Goal: Information Seeking & Learning: Learn about a topic

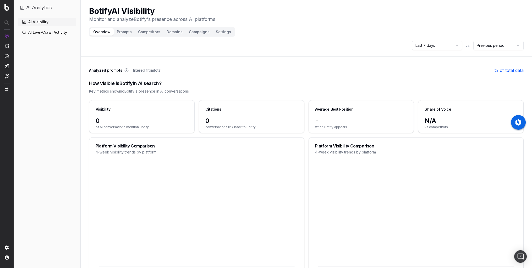
scroll to position [274, 0]
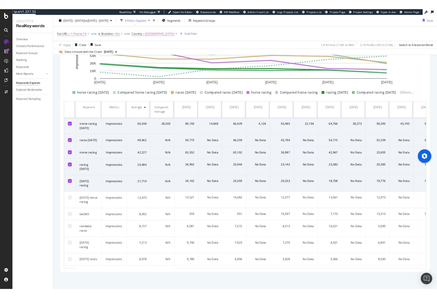
scroll to position [32, 0]
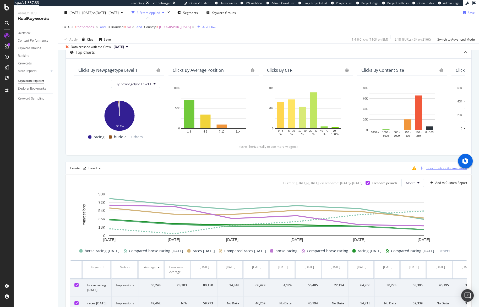
click at [425, 168] on div "Select metrics & dimensions" at bounding box center [445, 168] width 41 height 4
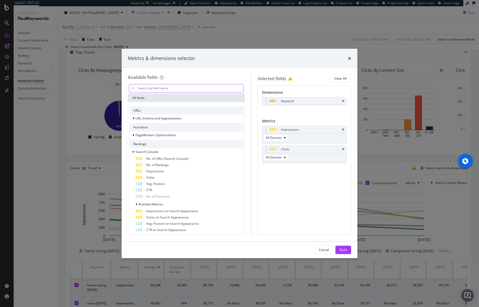
click at [161, 88] on input "modal" at bounding box center [190, 88] width 106 height 8
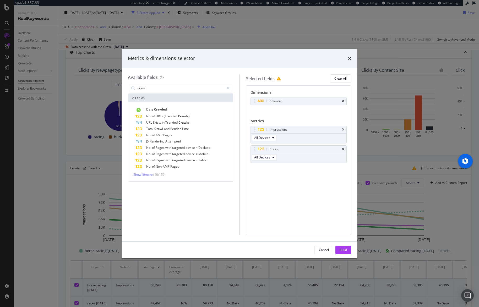
drag, startPoint x: 164, startPoint y: 89, endPoint x: 106, endPoint y: 80, distance: 58.5
click at [106, 80] on div "Metrics & dimensions selector Available fields crawl All fields Date Crawled No…" at bounding box center [239, 153] width 479 height 307
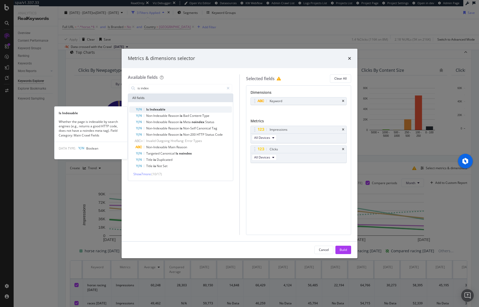
type input "is index"
click at [160, 111] on span "Indexable" at bounding box center [158, 109] width 16 height 4
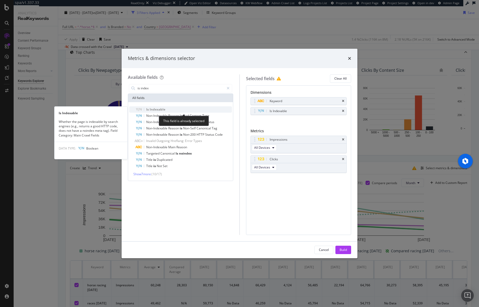
click at [159, 109] on span "Indexable" at bounding box center [158, 109] width 16 height 4
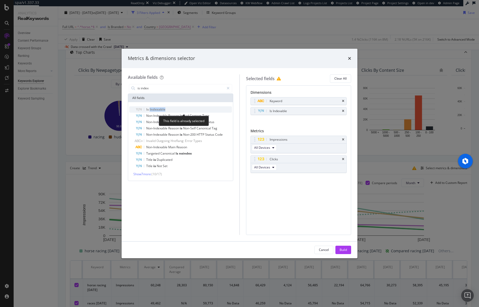
click at [159, 109] on span "Indexable" at bounding box center [158, 109] width 16 height 4
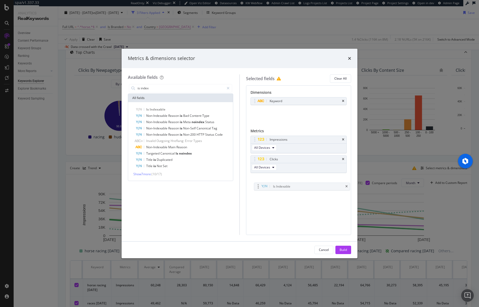
drag, startPoint x: 283, startPoint y: 111, endPoint x: 287, endPoint y: 186, distance: 75.5
click at [287, 186] on body "spa/v1.337.33 ReadOnly: Viz Debugger: Open Viz Editor Datasources KW Webflow Ad…" at bounding box center [239, 153] width 479 height 307
click at [322, 251] on div "Cancel" at bounding box center [324, 249] width 10 height 4
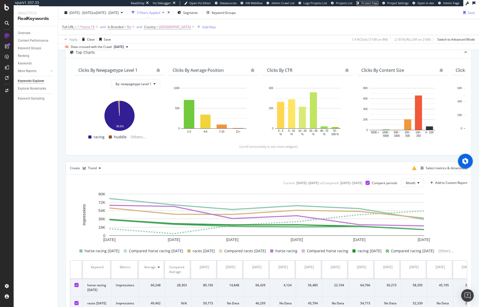
click at [365, 3] on span "Project Page" at bounding box center [369, 3] width 17 height 4
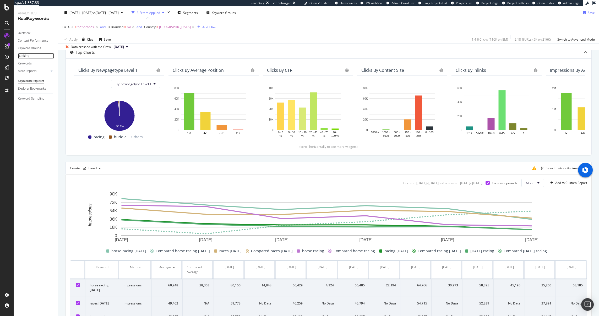
click at [27, 57] on div "Ranking" at bounding box center [24, 55] width 12 height 5
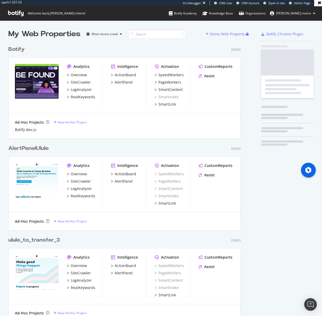
scroll to position [1373, 232]
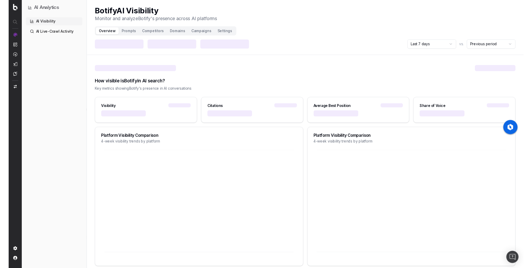
scroll to position [274, 0]
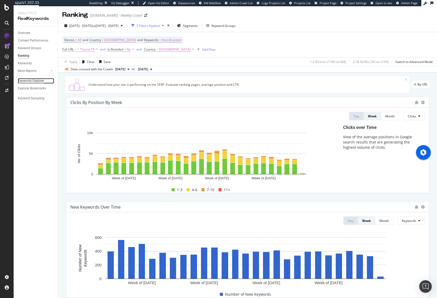
click at [31, 81] on div "Keywords Explorer" at bounding box center [31, 80] width 26 height 5
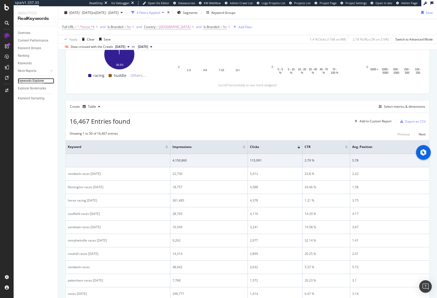
scroll to position [97, 0]
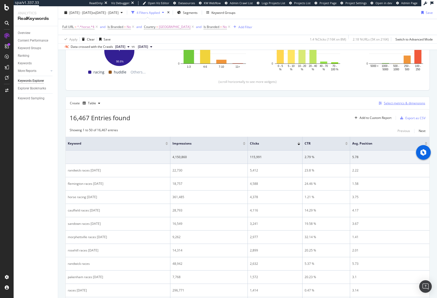
click at [390, 101] on div "Select metrics & dimensions" at bounding box center [404, 103] width 41 height 4
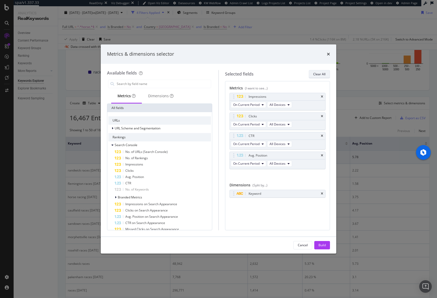
click at [322, 75] on div "Clear All" at bounding box center [319, 74] width 12 height 4
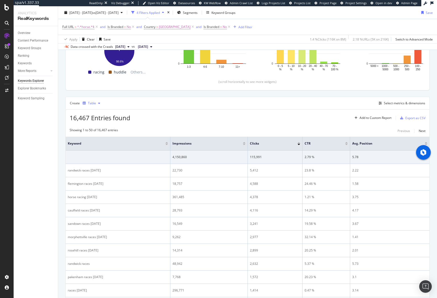
click at [97, 103] on div "button" at bounding box center [99, 103] width 6 height 3
click at [97, 120] on div "Trend" at bounding box center [97, 121] width 9 height 4
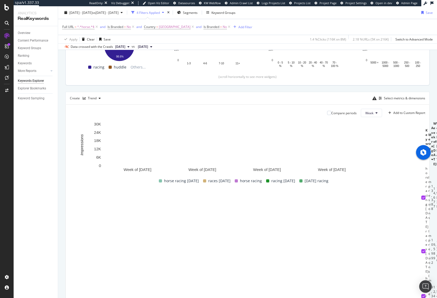
scroll to position [101, 0]
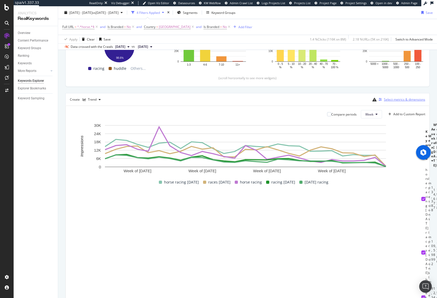
click at [389, 99] on div "Select metrics & dimensions" at bounding box center [404, 99] width 41 height 4
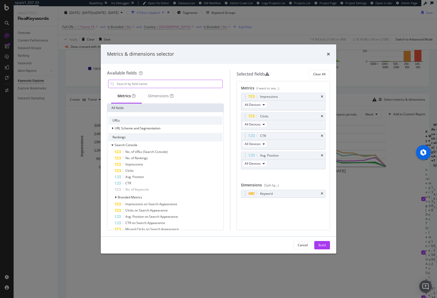
click at [154, 85] on input "modal" at bounding box center [169, 84] width 106 height 8
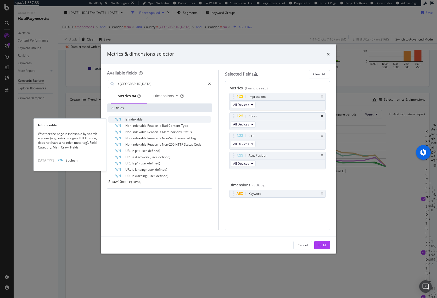
type input "is inde"
click at [145, 121] on div "Is Indexable" at bounding box center [163, 120] width 96 height 6
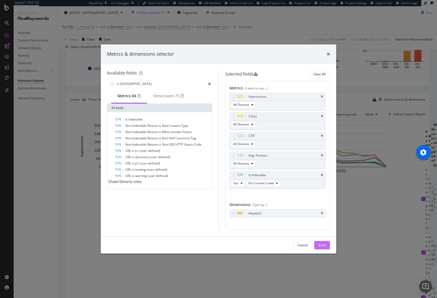
click at [320, 247] on div "Build" at bounding box center [322, 245] width 7 height 4
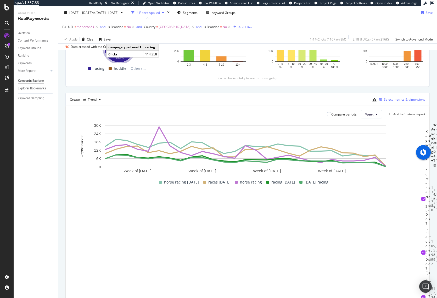
click at [405, 101] on div "Select metrics & dimensions" at bounding box center [404, 99] width 41 height 4
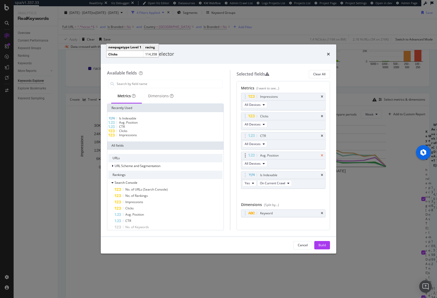
click at [321, 155] on icon "times" at bounding box center [322, 155] width 2 height 3
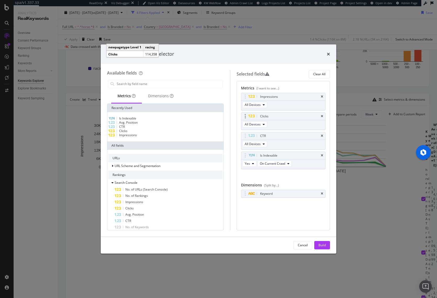
click at [321, 136] on icon "times" at bounding box center [322, 136] width 2 height 3
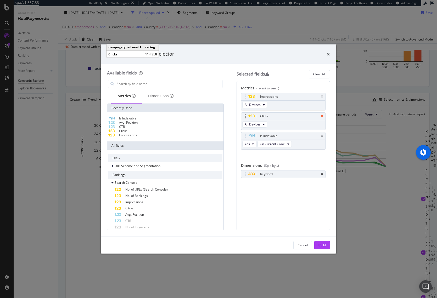
click at [322, 116] on icon "times" at bounding box center [322, 116] width 2 height 3
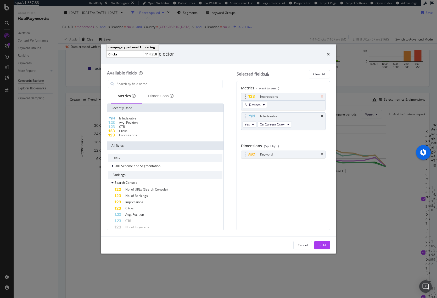
click at [321, 95] on icon "times" at bounding box center [322, 96] width 2 height 3
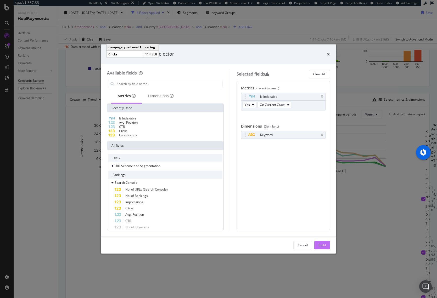
click at [322, 246] on div "Build" at bounding box center [322, 245] width 7 height 4
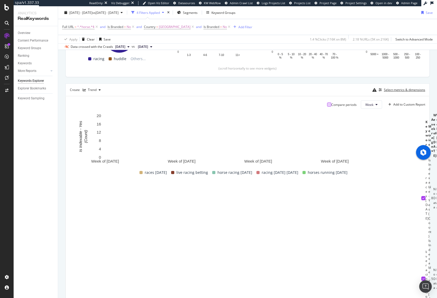
scroll to position [107, 0]
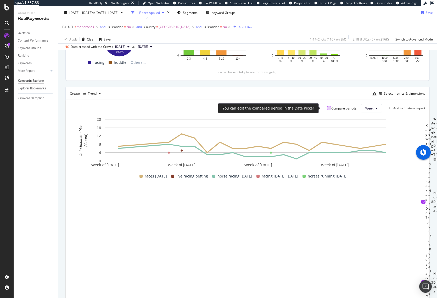
click at [327, 108] on div at bounding box center [329, 108] width 4 height 4
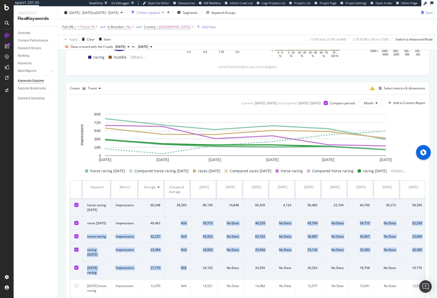
drag, startPoint x: 174, startPoint y: 222, endPoint x: 189, endPoint y: 274, distance: 54.5
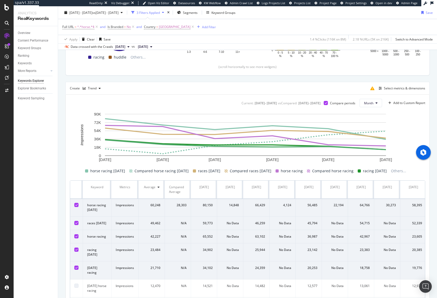
click at [292, 28] on div "Full URL = ^.*horse.*$ and Is Branded = No and Country = Australia Add Filter" at bounding box center [247, 27] width 371 height 16
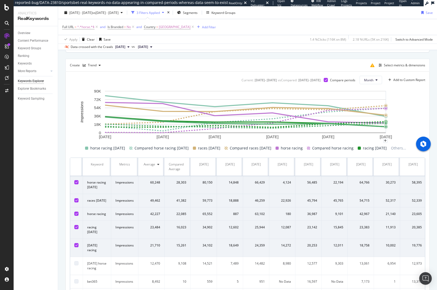
scroll to position [135, 0]
click at [392, 64] on div "Select metrics & dimensions" at bounding box center [404, 65] width 41 height 4
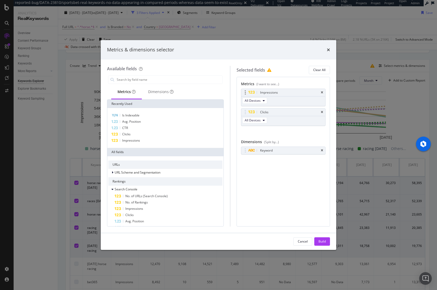
click at [324, 92] on div "Impressions" at bounding box center [283, 92] width 84 height 7
click at [321, 112] on icon "times" at bounding box center [322, 111] width 2 height 3
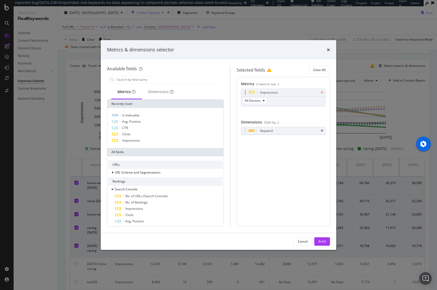
click at [321, 91] on icon "times" at bounding box center [322, 92] width 2 height 3
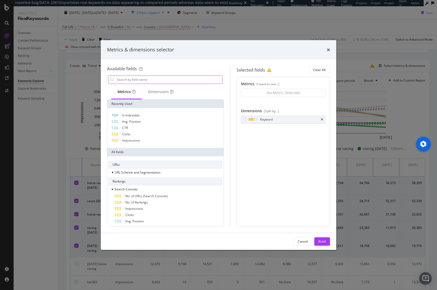
click at [149, 81] on input "modal" at bounding box center [169, 80] width 106 height 8
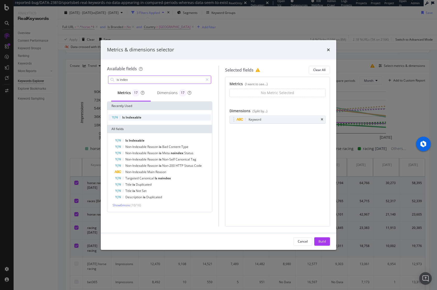
type input "is index"
click at [162, 117] on div "Is Indexable" at bounding box center [159, 117] width 103 height 6
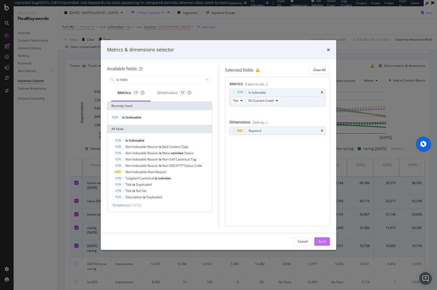
click at [324, 239] on div "Build" at bounding box center [322, 241] width 7 height 4
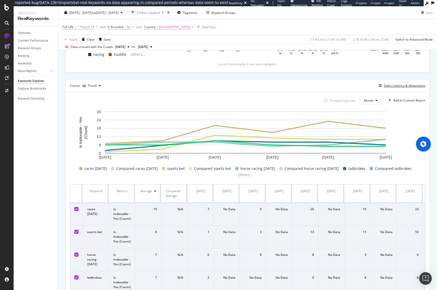
scroll to position [54, 0]
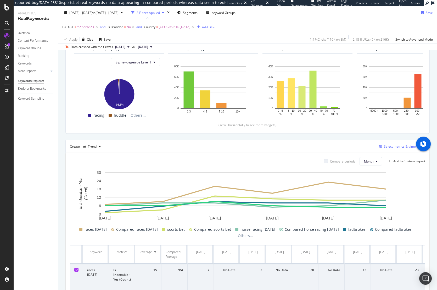
click at [384, 147] on div "Select metrics & dimensions" at bounding box center [404, 146] width 41 height 4
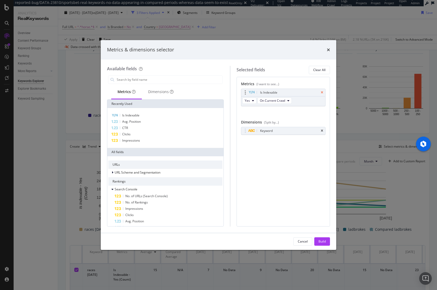
click at [322, 91] on icon "times" at bounding box center [322, 92] width 2 height 3
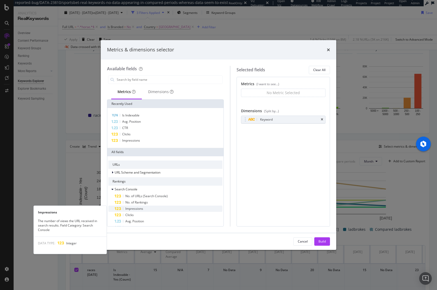
click at [138, 210] on span "Impressions" at bounding box center [134, 208] width 18 height 4
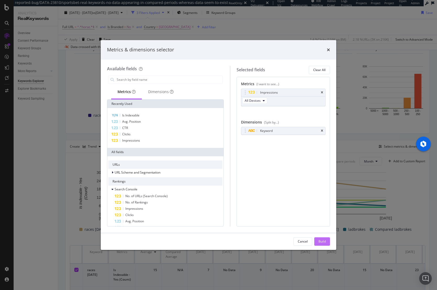
click at [324, 242] on div "Build" at bounding box center [322, 241] width 7 height 4
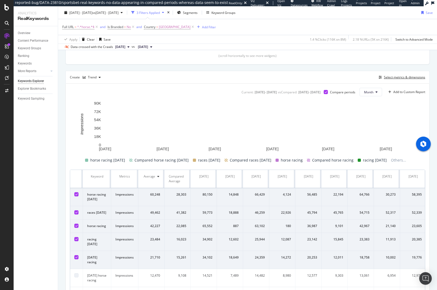
scroll to position [138, 0]
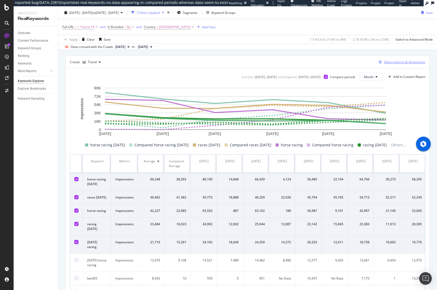
click at [395, 64] on div "Select metrics & dimensions" at bounding box center [404, 62] width 41 height 4
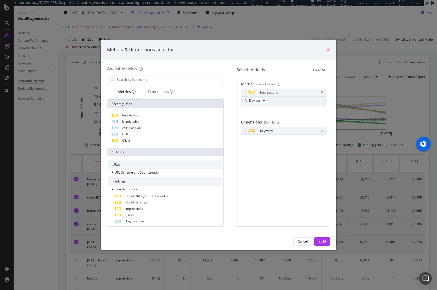
click at [330, 49] on icon "times" at bounding box center [328, 50] width 3 height 4
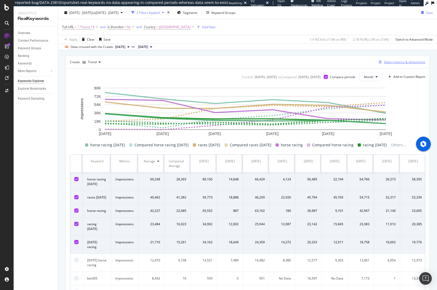
click at [392, 60] on div "Select metrics & dimensions" at bounding box center [404, 62] width 41 height 4
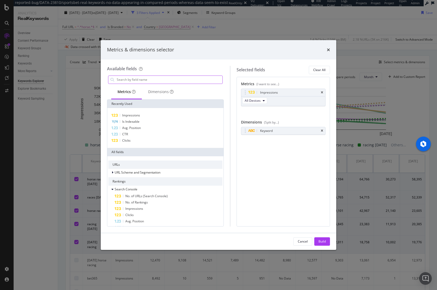
click at [175, 79] on input "modal" at bounding box center [169, 80] width 106 height 8
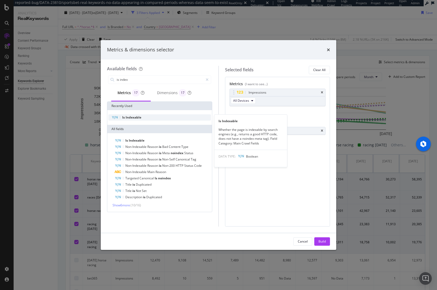
type input "is index"
click at [144, 119] on div "Is Indexable" at bounding box center [159, 117] width 103 height 6
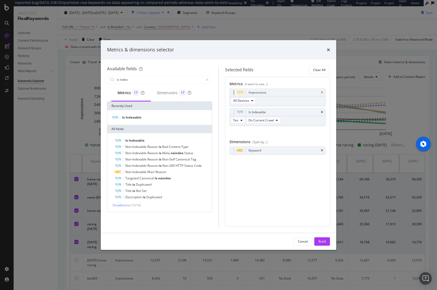
click at [321, 91] on icon "times" at bounding box center [322, 92] width 2 height 3
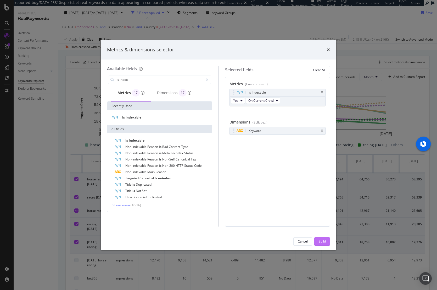
click at [321, 242] on div "Build" at bounding box center [322, 241] width 7 height 4
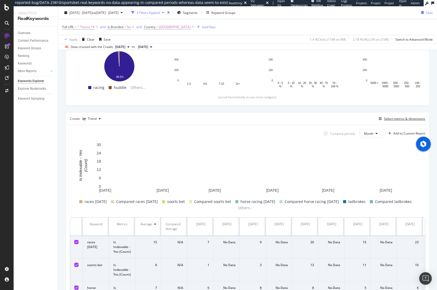
scroll to position [85, 0]
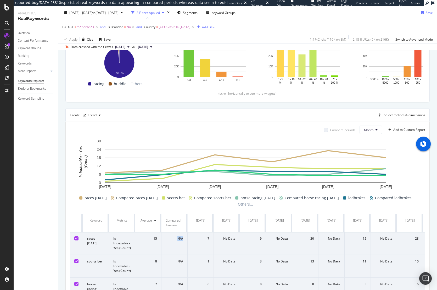
drag, startPoint x: 177, startPoint y: 232, endPoint x: 187, endPoint y: 233, distance: 10.8
click at [187, 233] on td "N/A" at bounding box center [175, 243] width 26 height 23
click at [386, 115] on div "Select metrics & dimensions" at bounding box center [404, 115] width 41 height 4
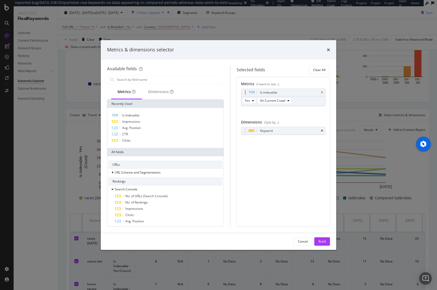
click at [322, 92] on icon "times" at bounding box center [322, 92] width 2 height 3
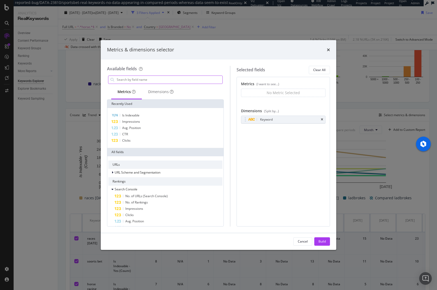
click at [135, 79] on input "modal" at bounding box center [169, 80] width 106 height 8
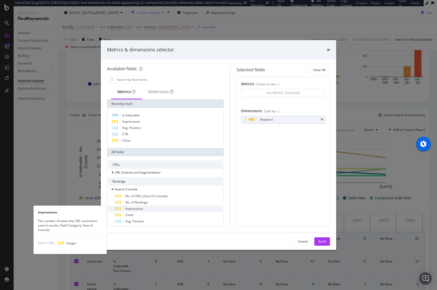
click at [137, 205] on div "Impressions" at bounding box center [169, 208] width 108 height 6
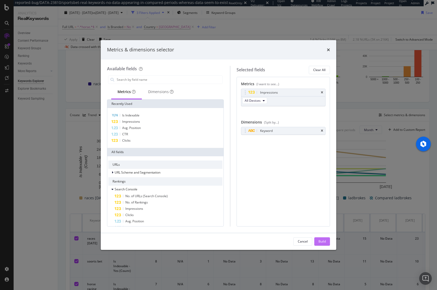
click at [320, 241] on div "Build" at bounding box center [322, 241] width 7 height 4
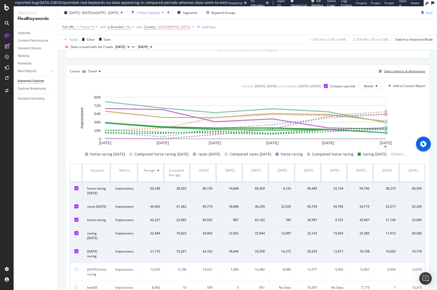
scroll to position [78, 0]
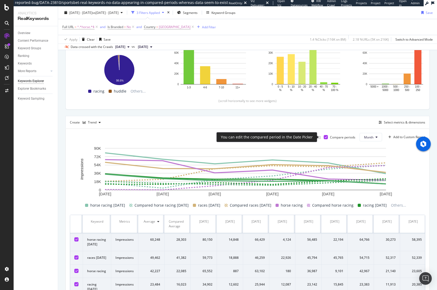
click at [325, 137] on icon at bounding box center [326, 137] width 2 height 3
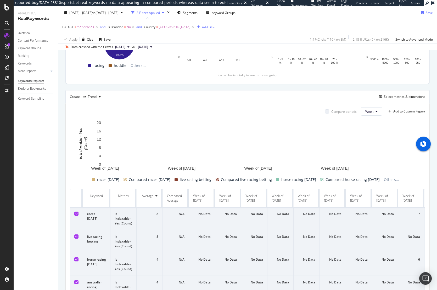
scroll to position [104, 0]
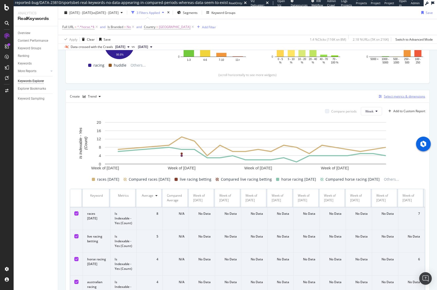
click at [390, 97] on div "Select metrics & dimensions" at bounding box center [404, 96] width 41 height 4
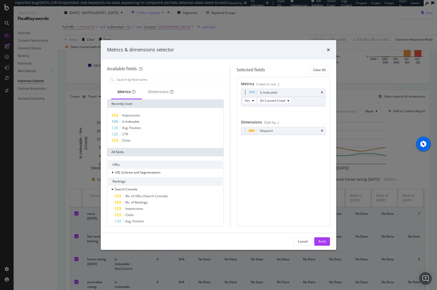
click at [323, 92] on div "Is Indexable" at bounding box center [283, 92] width 84 height 7
click at [321, 92] on icon "times" at bounding box center [322, 92] width 2 height 3
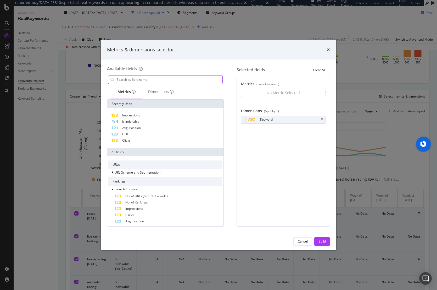
click at [174, 78] on input "modal" at bounding box center [169, 80] width 106 height 8
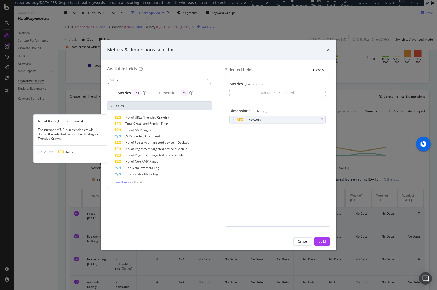
type input "c"
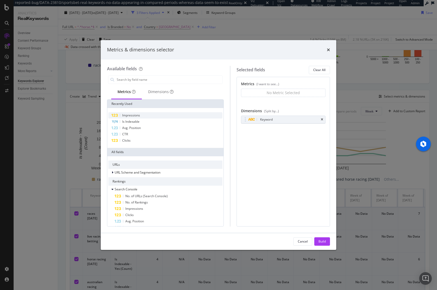
click at [131, 117] on span "Impressions" at bounding box center [131, 115] width 18 height 4
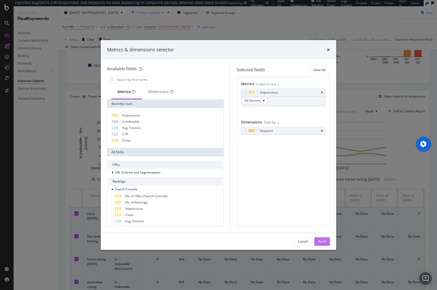
click at [322, 243] on div "Build" at bounding box center [322, 241] width 7 height 4
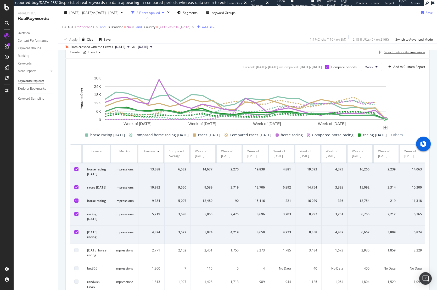
scroll to position [144, 0]
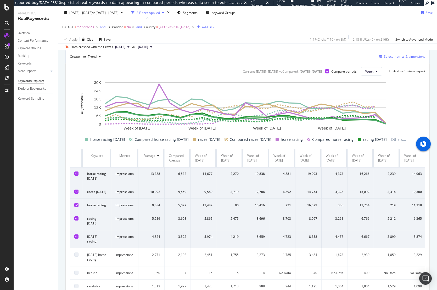
click at [391, 57] on div "Select metrics & dimensions" at bounding box center [404, 56] width 41 height 4
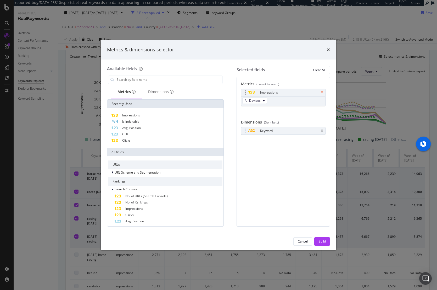
click at [322, 92] on icon "times" at bounding box center [322, 92] width 2 height 3
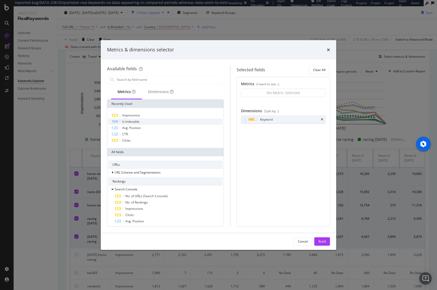
click at [140, 122] on div "Is Indexable" at bounding box center [165, 121] width 114 height 6
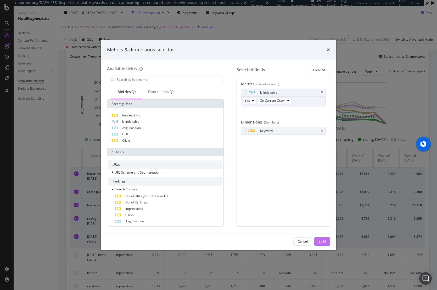
click at [319, 241] on div "Build" at bounding box center [322, 241] width 7 height 4
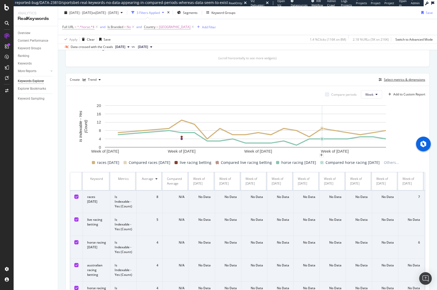
scroll to position [71, 0]
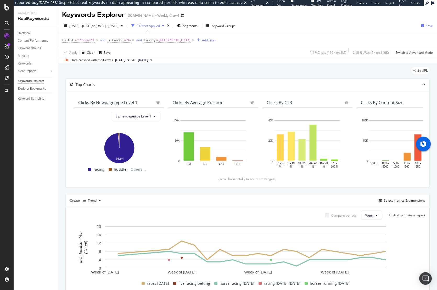
click at [198, 71] on div "By URL" at bounding box center [247, 73] width 364 height 12
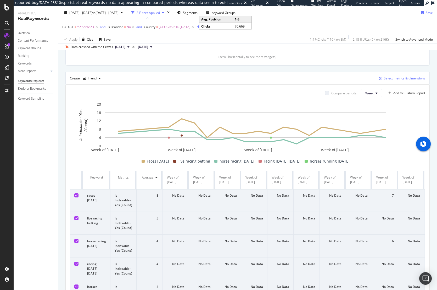
scroll to position [121, 0]
click at [384, 79] on div "Select metrics & dimensions" at bounding box center [404, 78] width 41 height 4
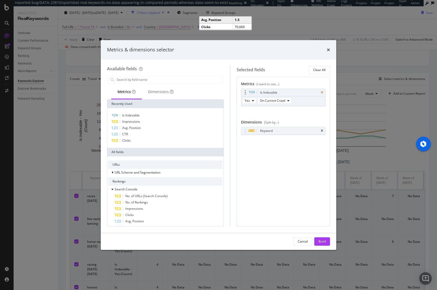
click at [323, 91] on icon "times" at bounding box center [322, 92] width 2 height 3
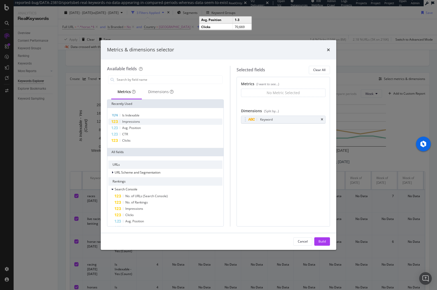
click at [141, 123] on div "Impressions" at bounding box center [165, 121] width 114 height 6
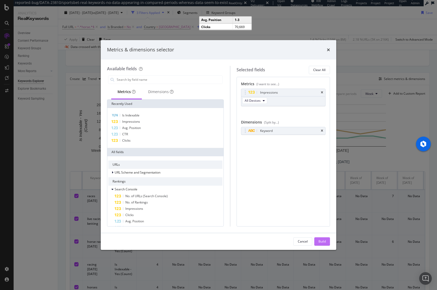
click at [324, 240] on div "Build" at bounding box center [322, 241] width 7 height 4
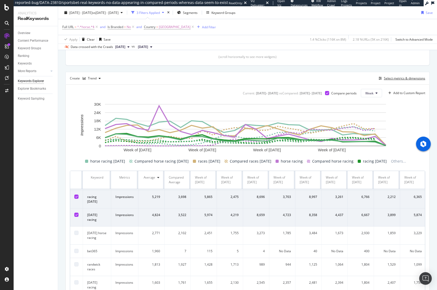
scroll to position [60, 0]
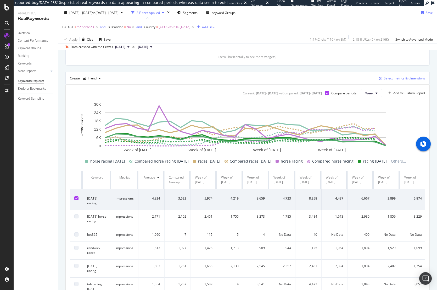
click at [400, 76] on div "Select metrics & dimensions" at bounding box center [404, 78] width 41 height 4
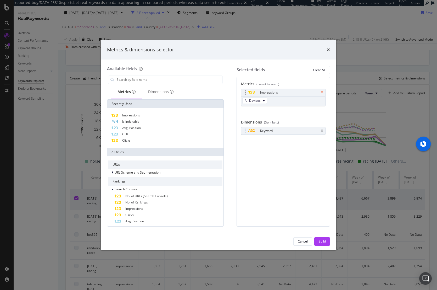
click at [322, 91] on icon "times" at bounding box center [322, 92] width 2 height 3
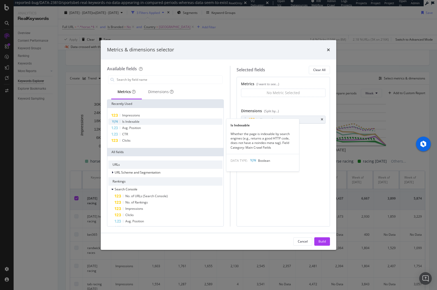
click at [159, 122] on div "Is Indexable" at bounding box center [165, 121] width 114 height 6
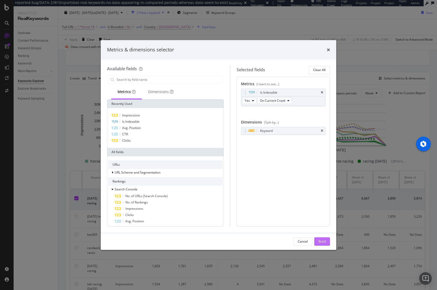
click at [321, 243] on div "Build" at bounding box center [322, 241] width 7 height 4
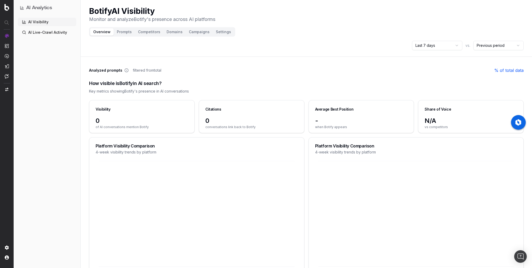
scroll to position [274, 0]
